Goal: Find specific page/section: Find specific page/section

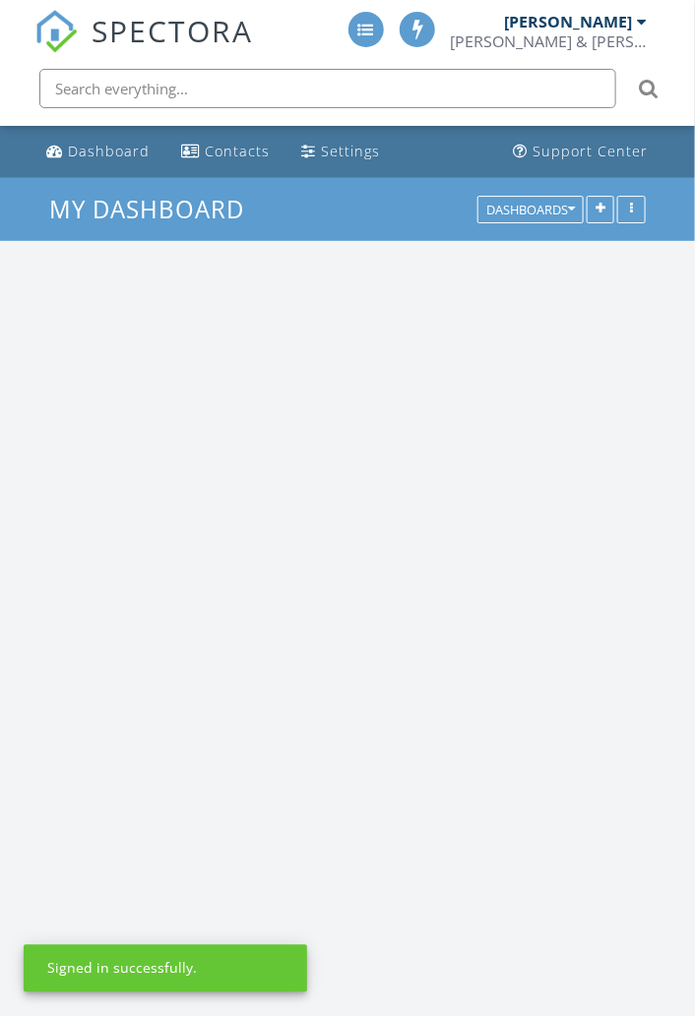
scroll to position [2971, 696]
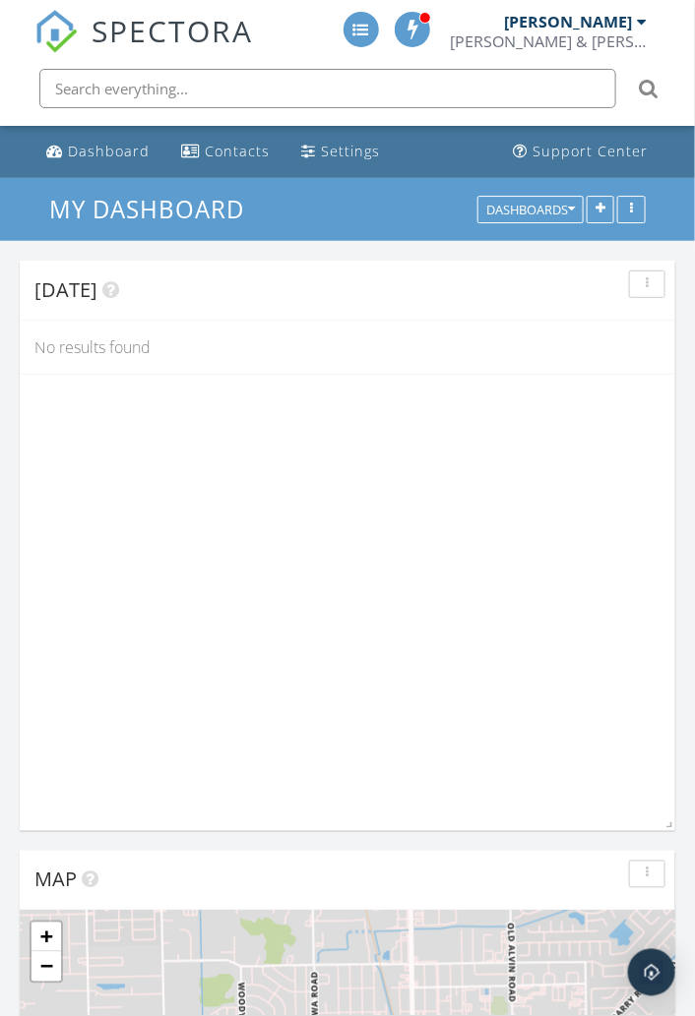
click at [231, 147] on div "Contacts" at bounding box center [237, 151] width 65 height 19
click at [566, 223] on h3 "My Dashboard" at bounding box center [347, 209] width 597 height 30
click at [553, 213] on div "Dashboards" at bounding box center [530, 210] width 89 height 14
